Goal: Find specific page/section: Find specific page/section

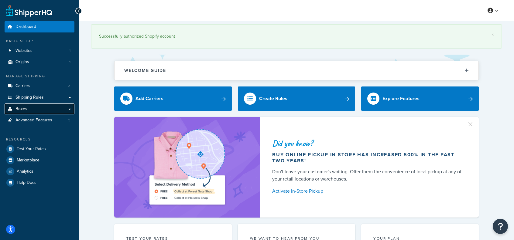
click at [33, 108] on link "Boxes" at bounding box center [40, 109] width 70 height 11
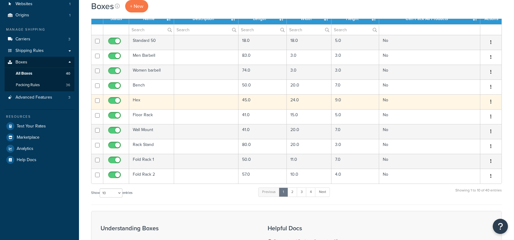
scroll to position [61, 0]
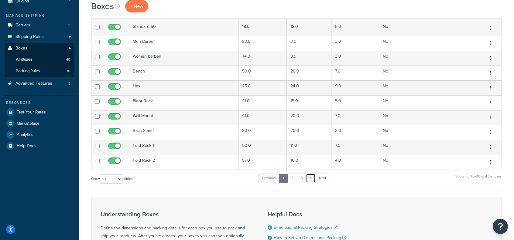
click at [309, 178] on link "4" at bounding box center [311, 178] width 10 height 9
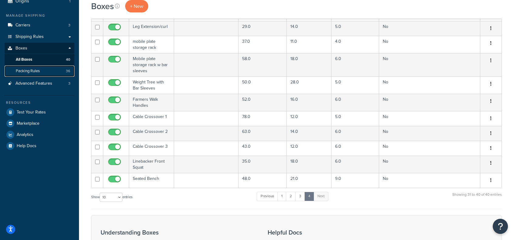
click at [38, 71] on span "Packing Rules" at bounding box center [28, 71] width 24 height 5
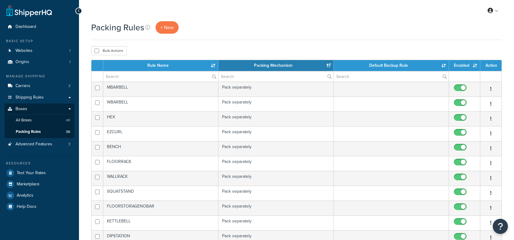
select select "15"
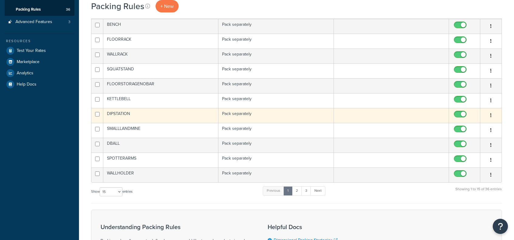
scroll to position [152, 0]
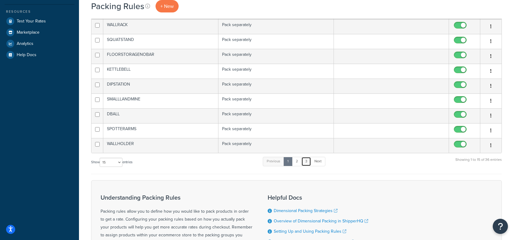
click at [306, 161] on link "3" at bounding box center [307, 161] width 10 height 9
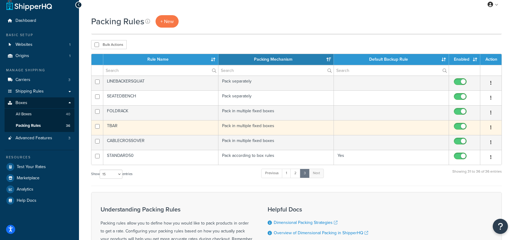
scroll to position [5, 0]
